Goal: Navigation & Orientation: Find specific page/section

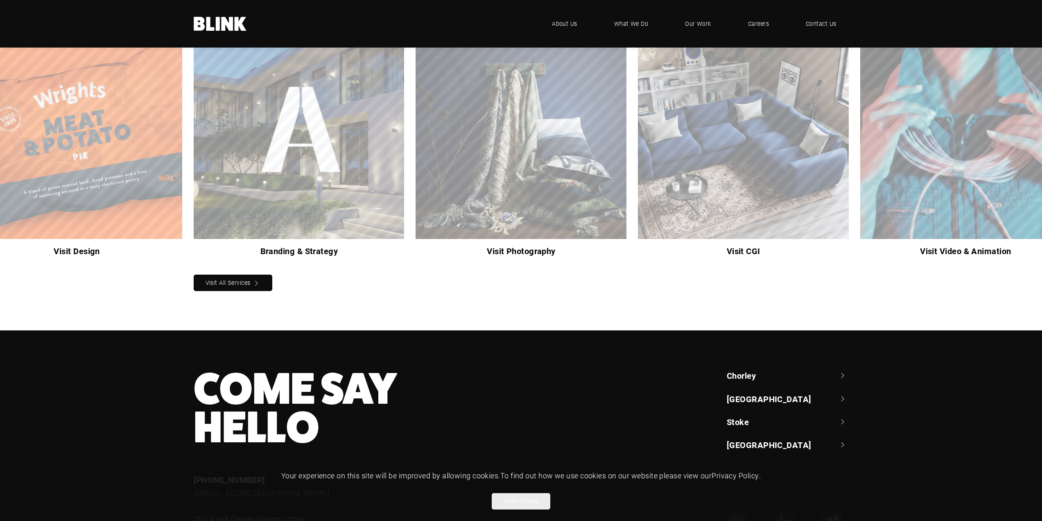
scroll to position [913, 0]
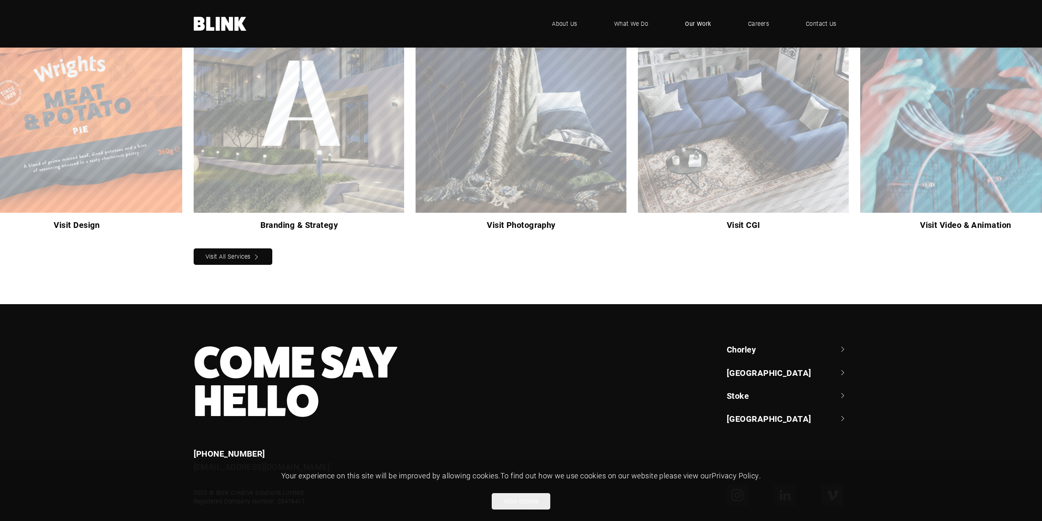
click at [695, 19] on span "Our Work" at bounding box center [698, 23] width 26 height 9
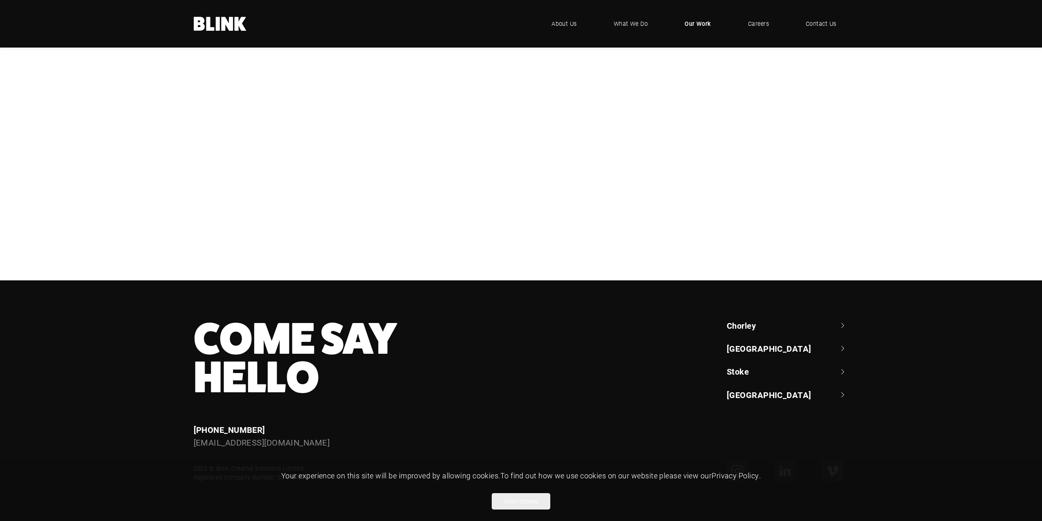
scroll to position [628, 0]
click at [0, 0] on section "Booths Booths Geepas Geepas Lampenwelt Lampenwelt NBrown NBrown Bathroom Brands…" at bounding box center [0, 0] width 0 height 0
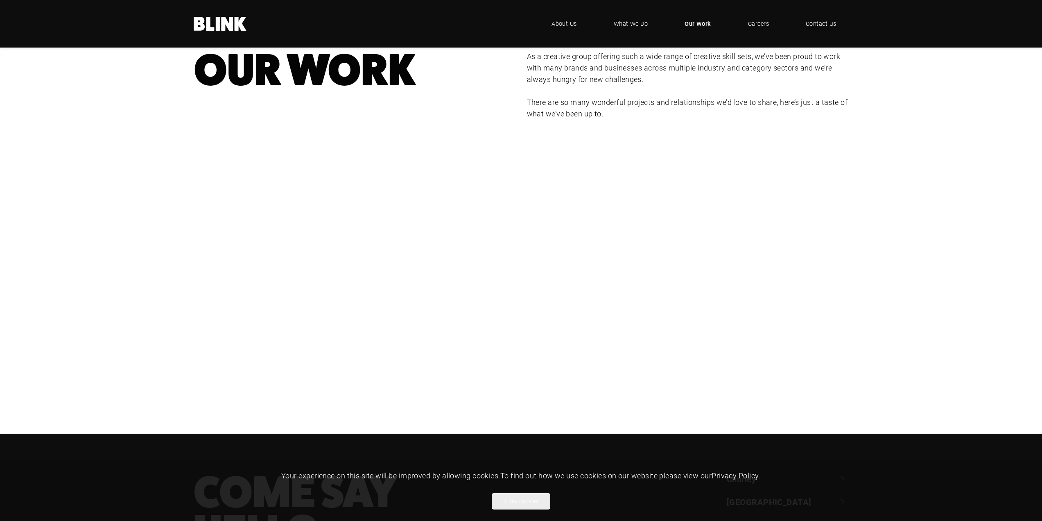
scroll to position [55, 0]
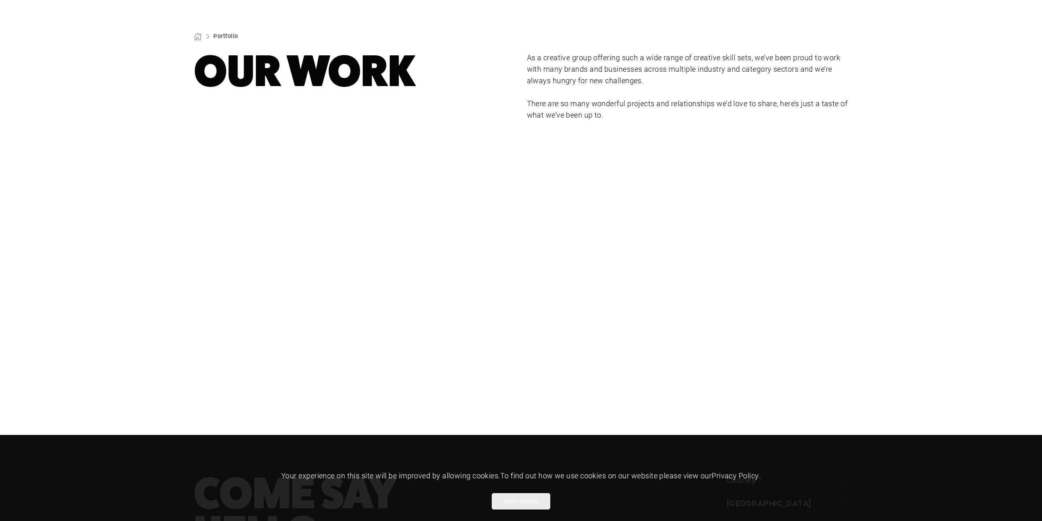
click at [0, 0] on div "Lampenwelt" at bounding box center [0, 0] width 0 height 0
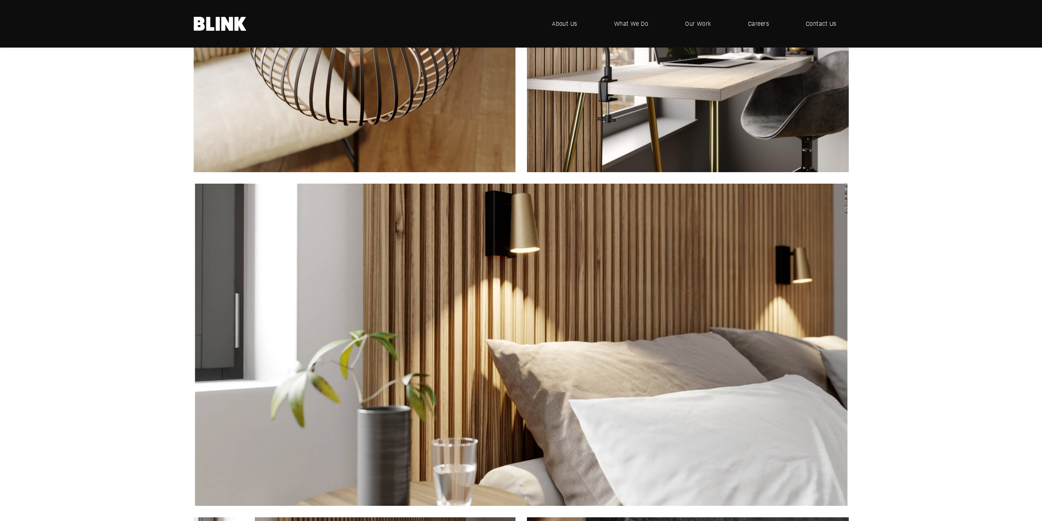
scroll to position [1311, 0]
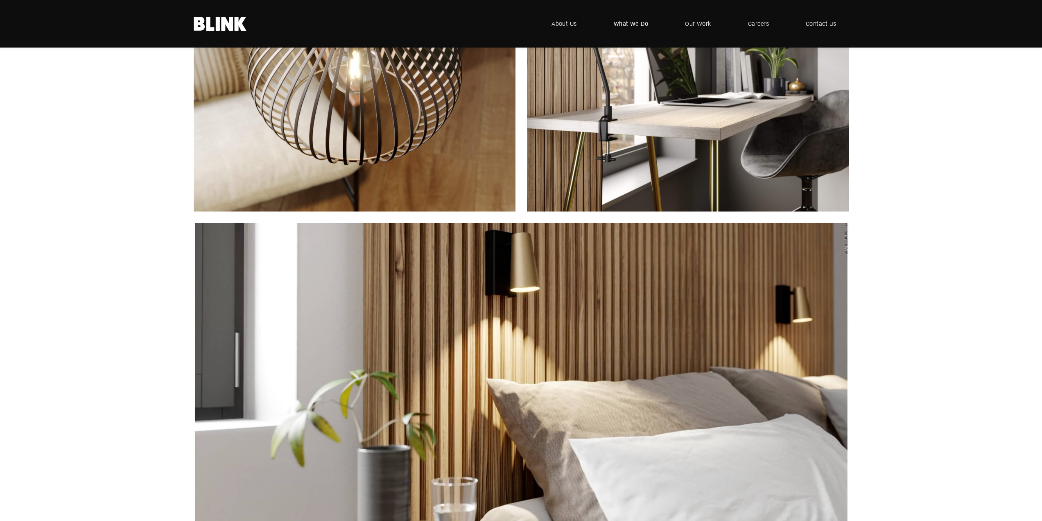
click at [635, 26] on span "What We Do" at bounding box center [631, 23] width 35 height 9
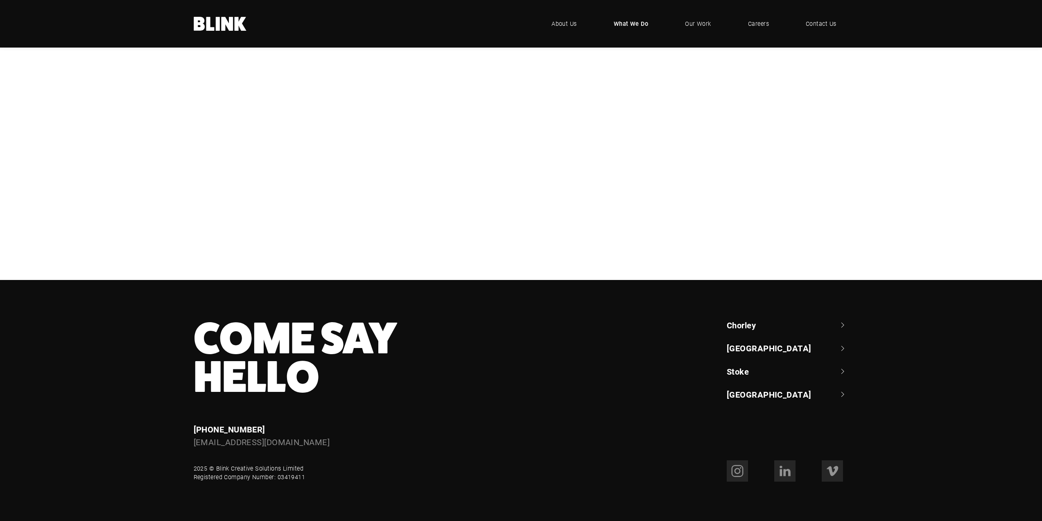
scroll to position [403, 0]
click at [842, 324] on link "Chorley" at bounding box center [788, 324] width 122 height 11
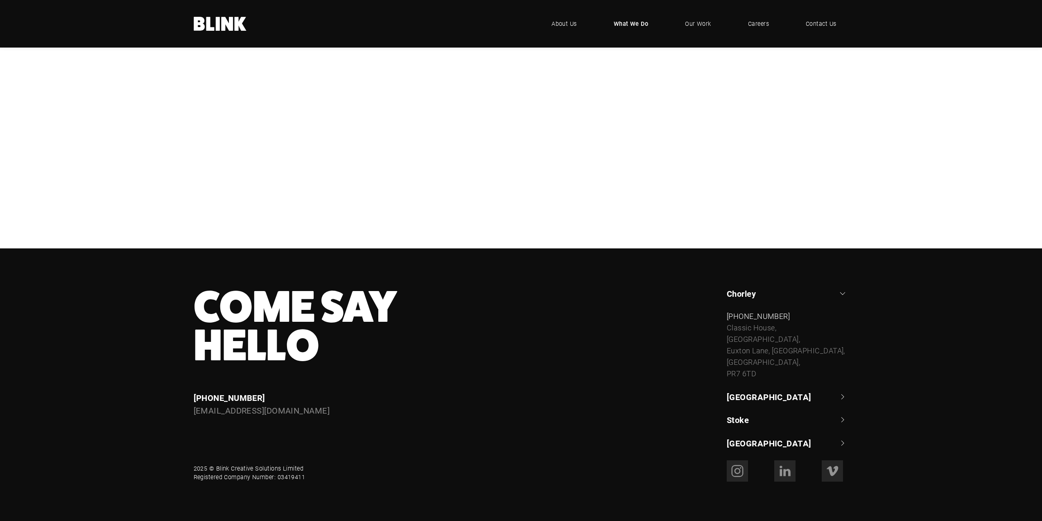
click at [842, 299] on link "Chorley" at bounding box center [788, 292] width 122 height 11
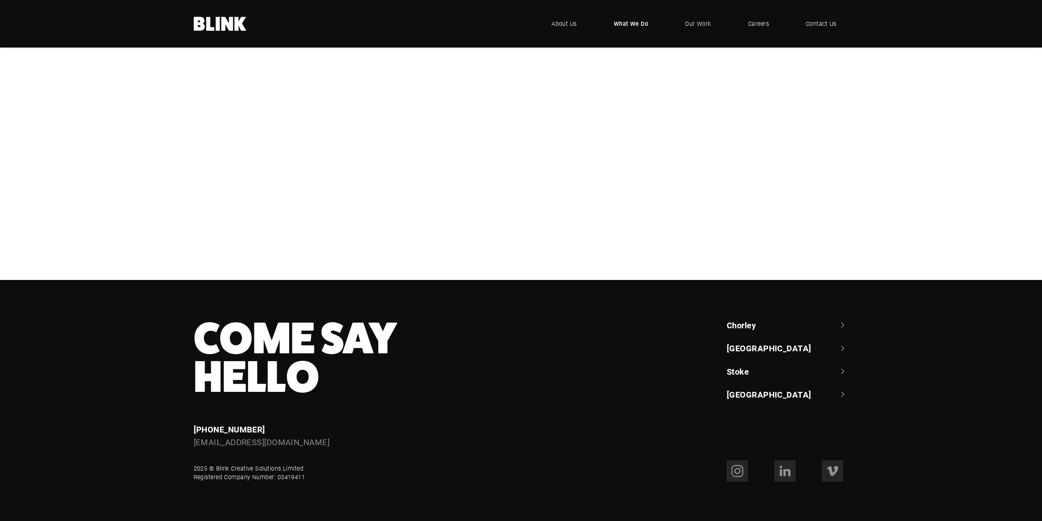
click at [842, 349] on link "[GEOGRAPHIC_DATA]" at bounding box center [788, 347] width 122 height 11
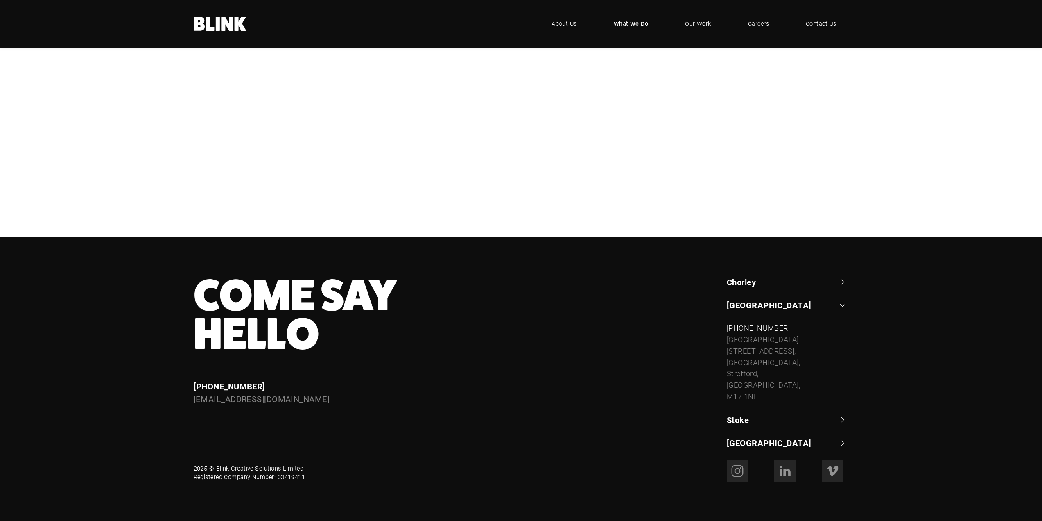
click at [842, 310] on link "[GEOGRAPHIC_DATA]" at bounding box center [788, 304] width 122 height 11
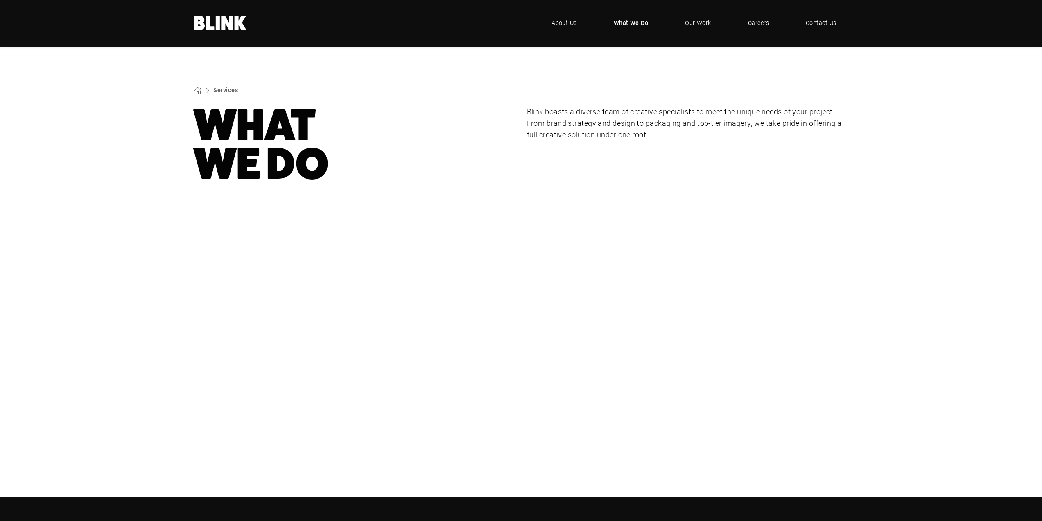
scroll to position [0, 0]
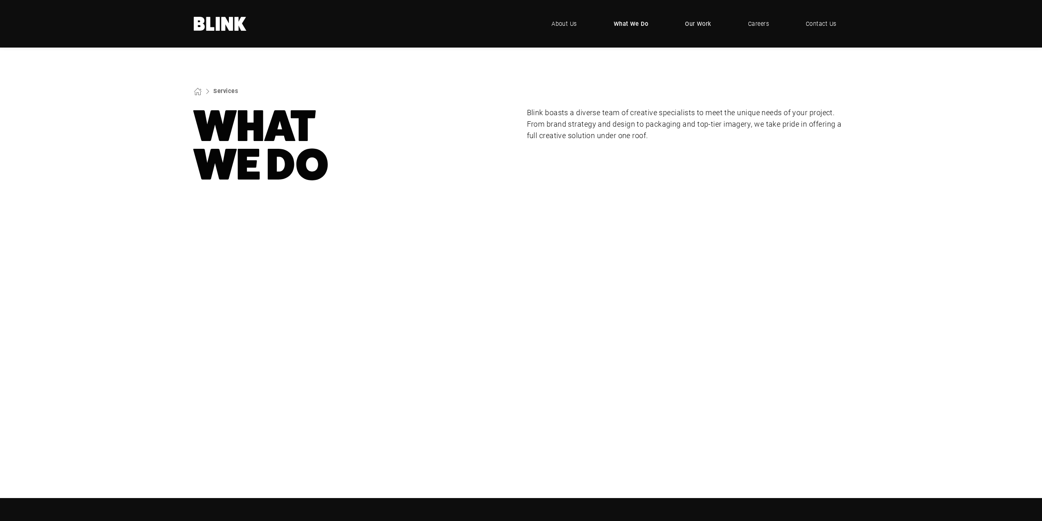
click at [697, 27] on span "Our Work" at bounding box center [698, 23] width 26 height 9
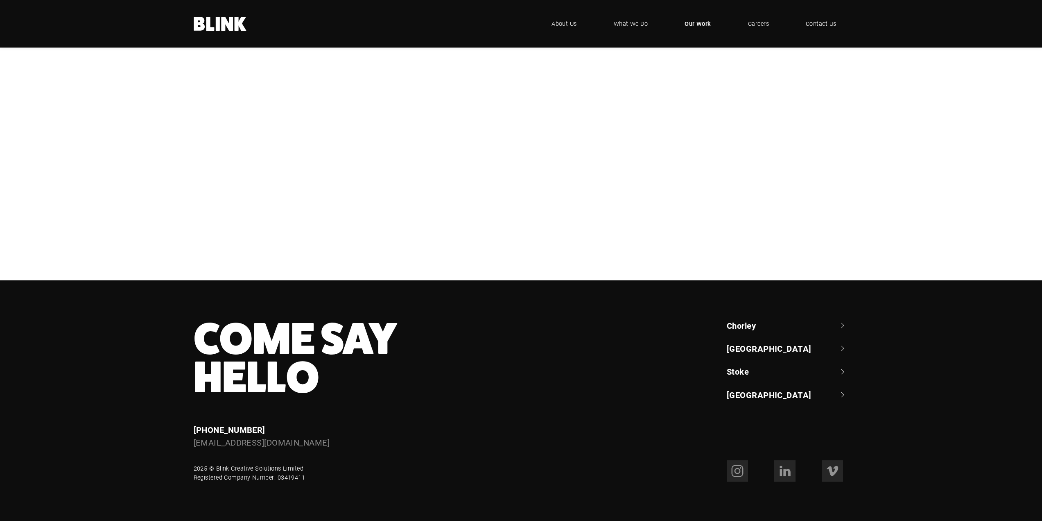
scroll to position [573, 0]
